Goal: Transaction & Acquisition: Download file/media

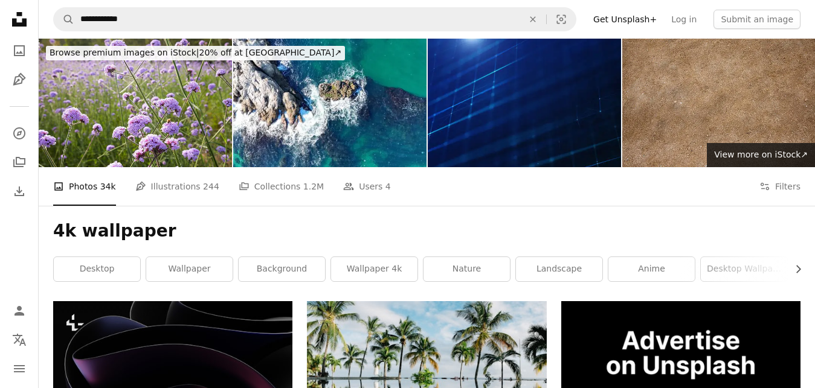
click at [504, 114] on img at bounding box center [524, 103] width 193 height 129
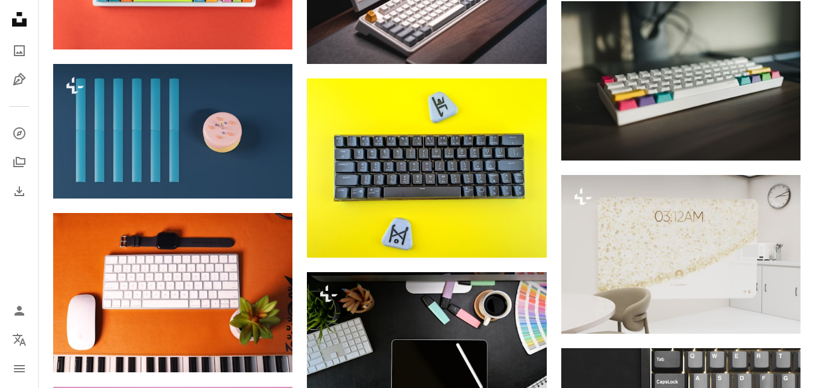
scroll to position [39780, 0]
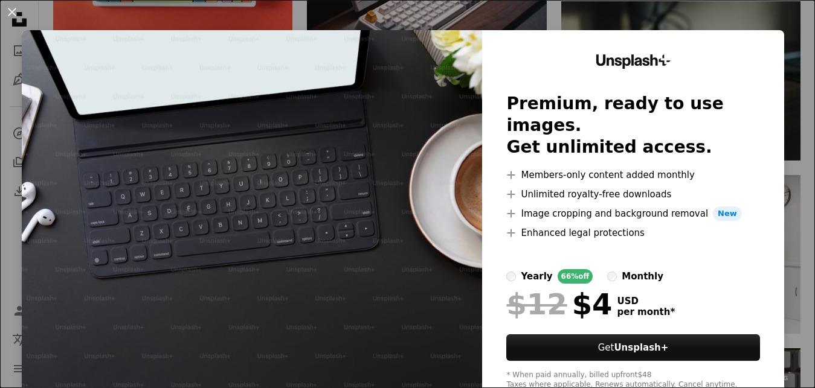
click at [12, 12] on button "An X shape" at bounding box center [12, 12] width 14 height 14
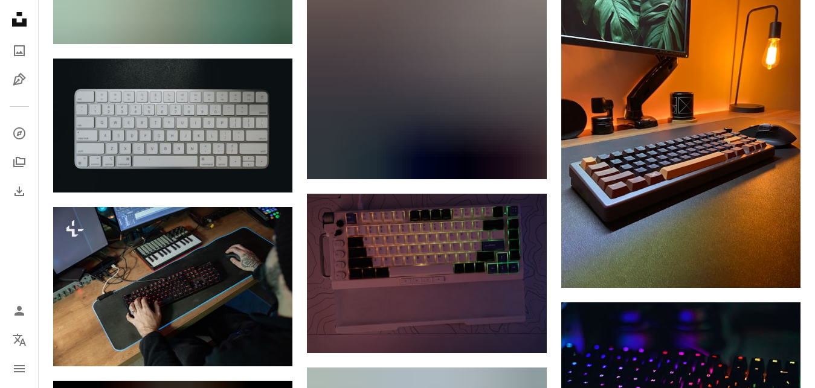
scroll to position [44584, 0]
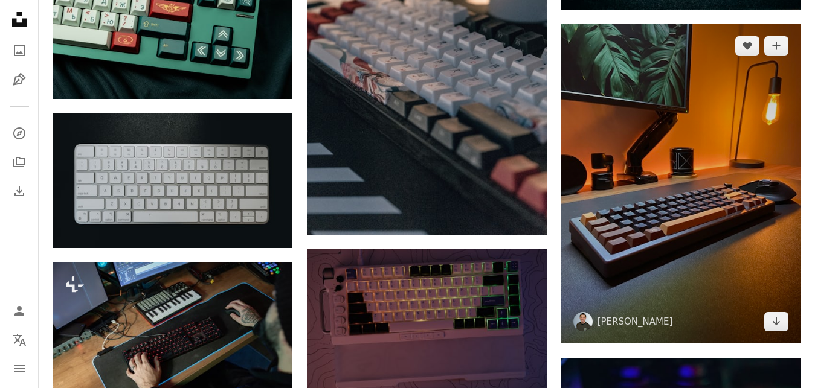
click at [692, 235] on img at bounding box center [680, 183] width 239 height 319
